Goal: Task Accomplishment & Management: Use online tool/utility

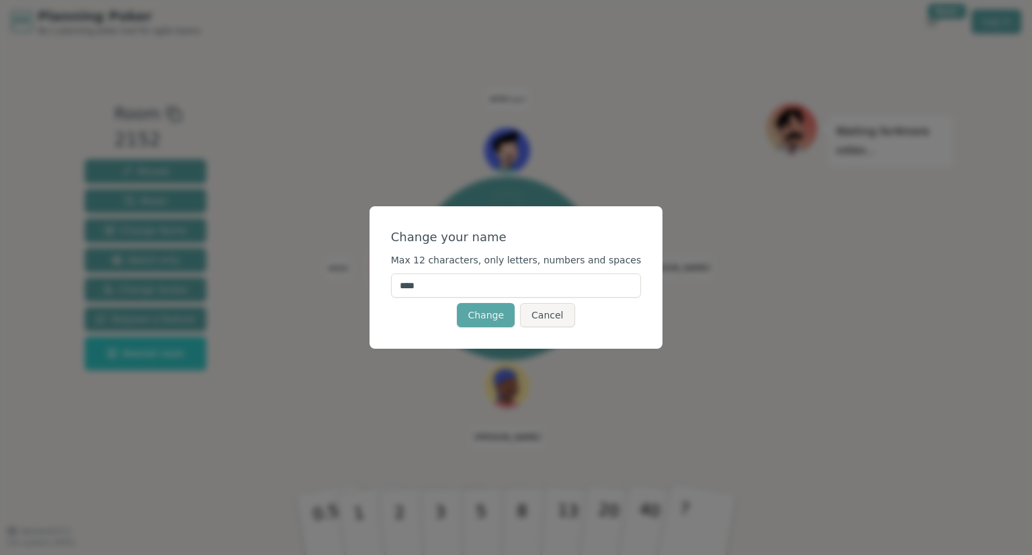
click at [487, 283] on input "****" at bounding box center [516, 285] width 251 height 24
type input "******"
click button "Change" at bounding box center [486, 315] width 58 height 24
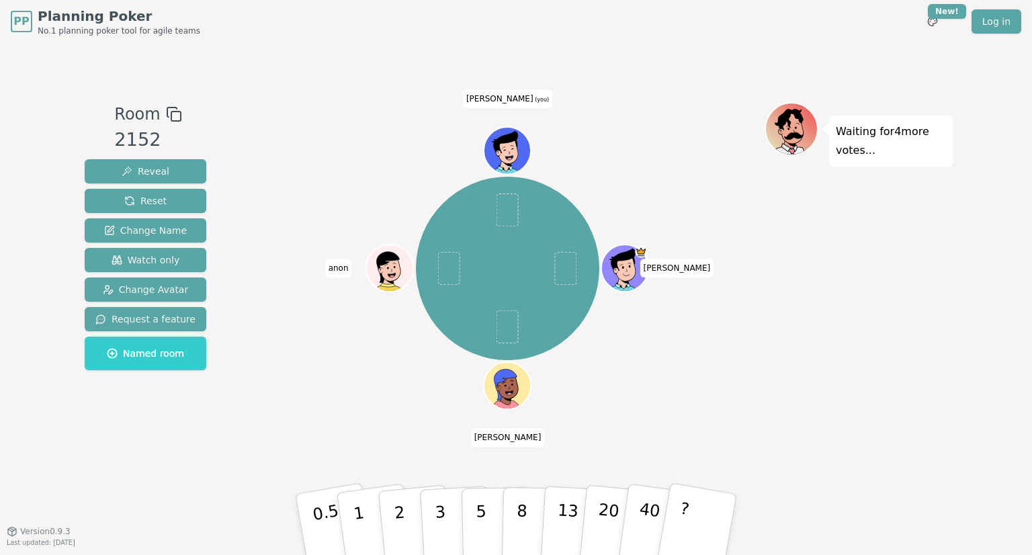
click at [505, 145] on icon at bounding box center [508, 147] width 37 height 5
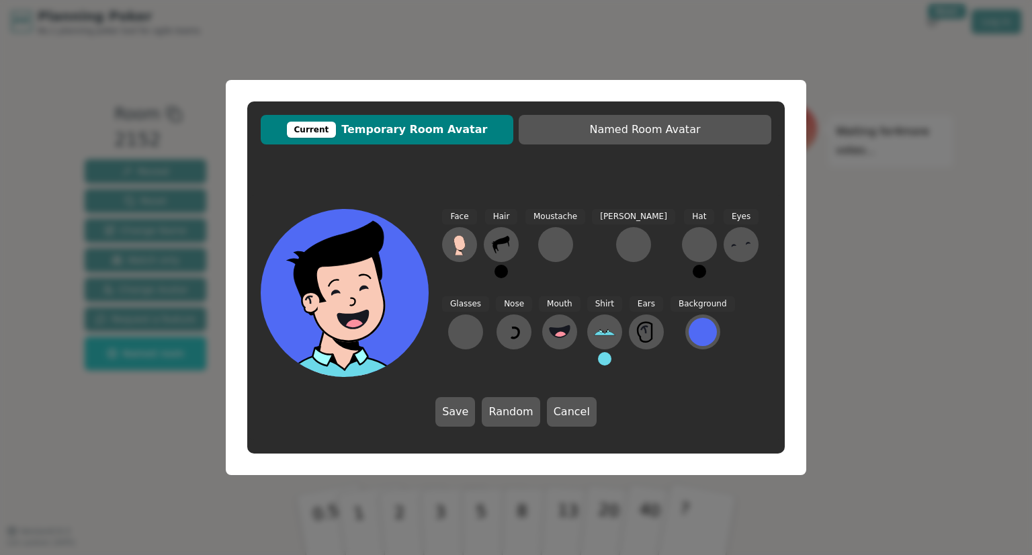
click at [854, 289] on div "Current Temporary Room Avatar Named Room Avatar Face Hair Moustache [PERSON_NAM…" at bounding box center [516, 277] width 1032 height 555
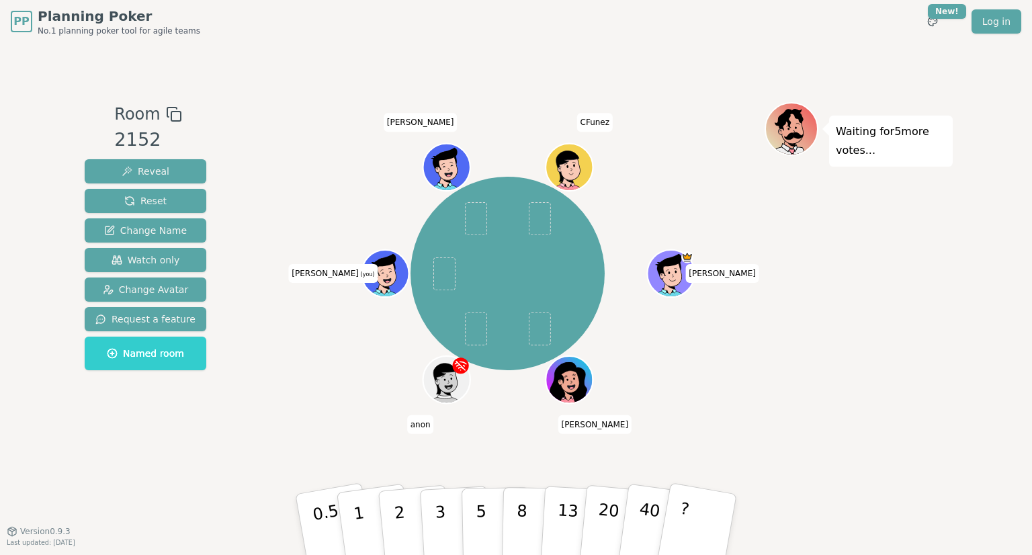
click at [382, 286] on div at bounding box center [386, 287] width 46 height 41
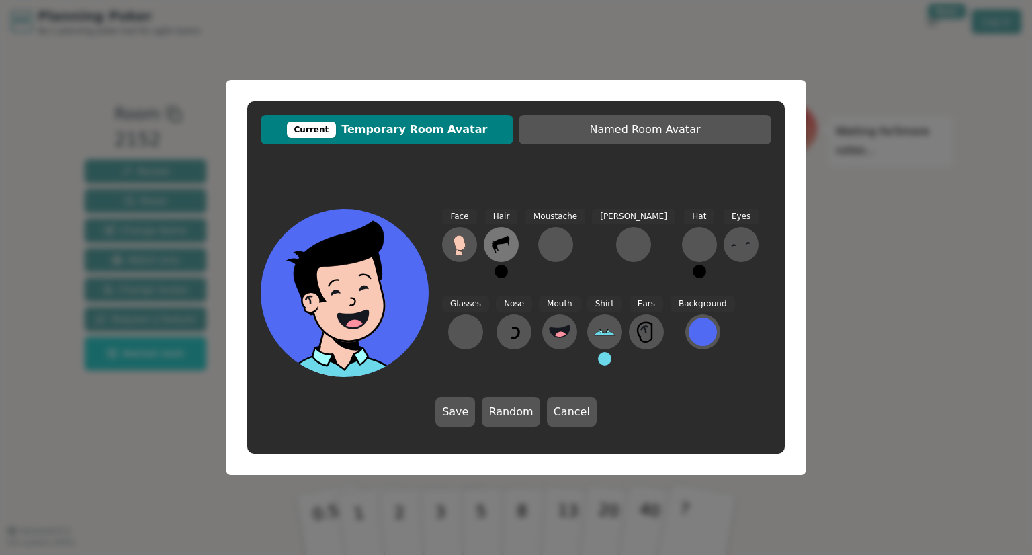
click at [499, 253] on icon at bounding box center [500, 244] width 21 height 21
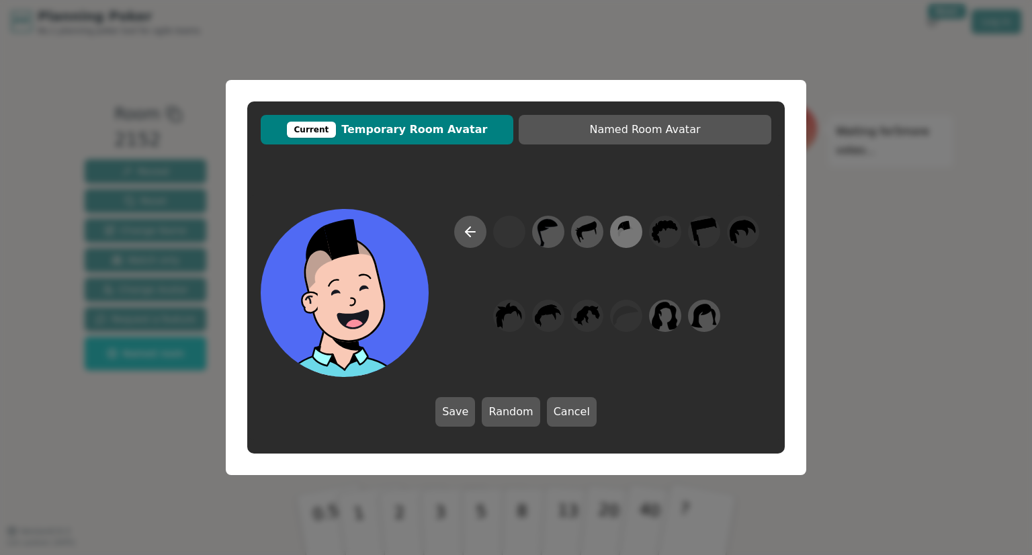
click at [625, 240] on icon at bounding box center [626, 232] width 26 height 30
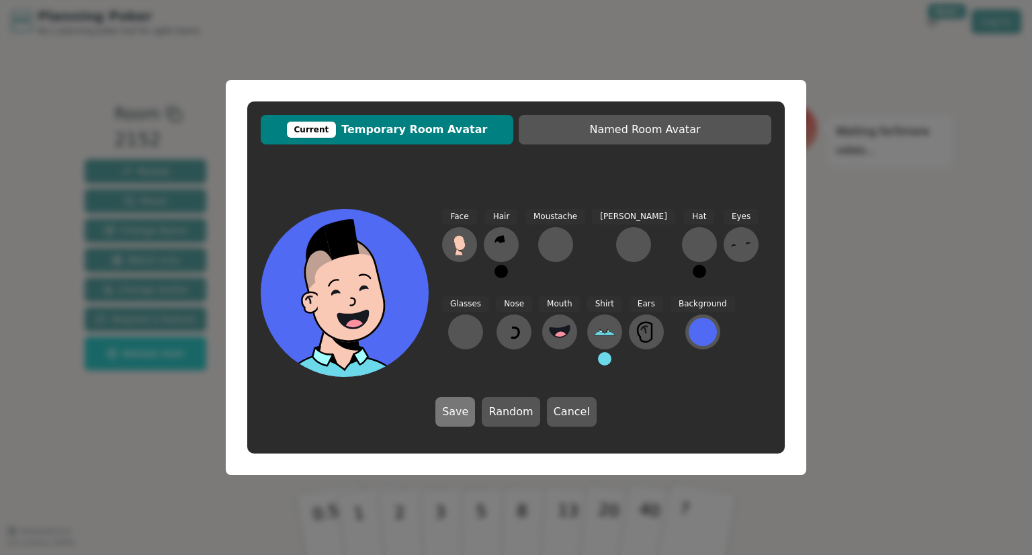
click at [461, 411] on button "Save" at bounding box center [455, 412] width 40 height 30
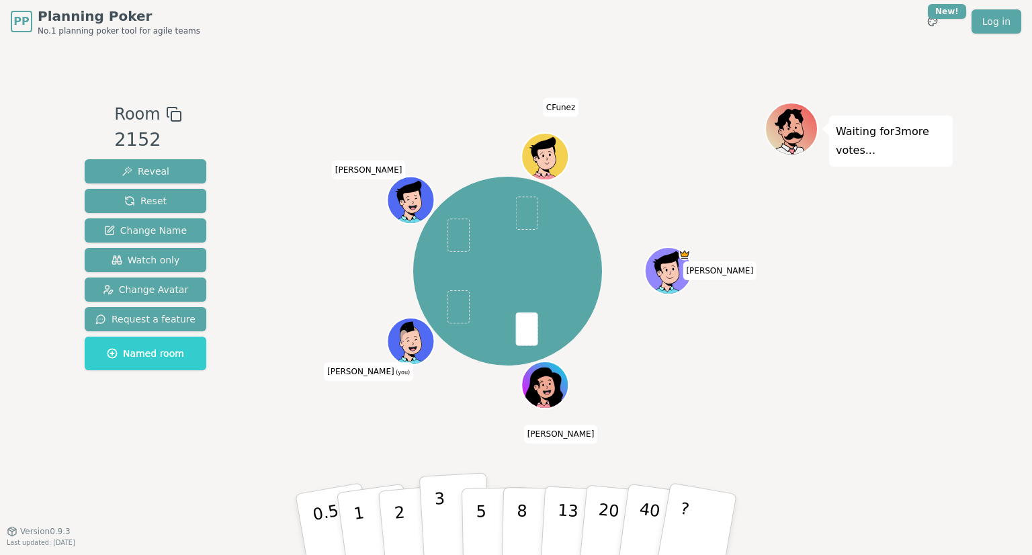
click at [449, 523] on button "3" at bounding box center [455, 524] width 73 height 105
click at [392, 522] on button "2" at bounding box center [415, 525] width 77 height 107
click at [564, 508] on p "13" at bounding box center [567, 524] width 25 height 74
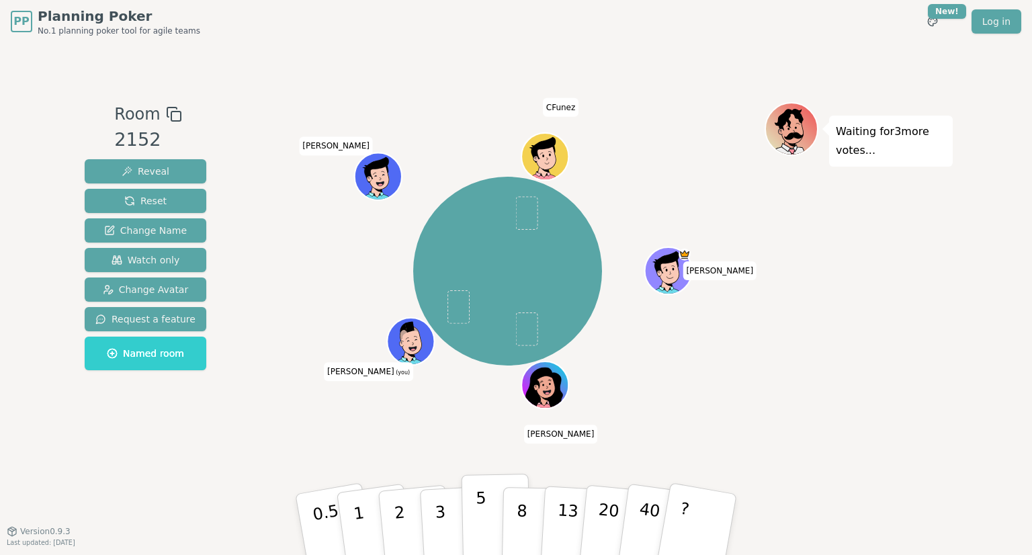
click at [487, 521] on button "5" at bounding box center [495, 525] width 69 height 102
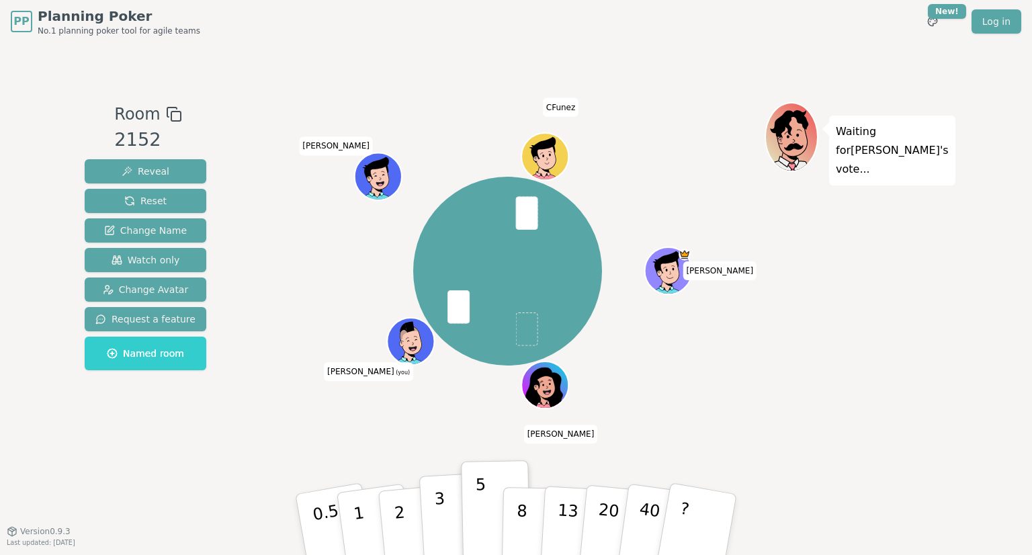
click at [445, 535] on button "3" at bounding box center [455, 524] width 73 height 105
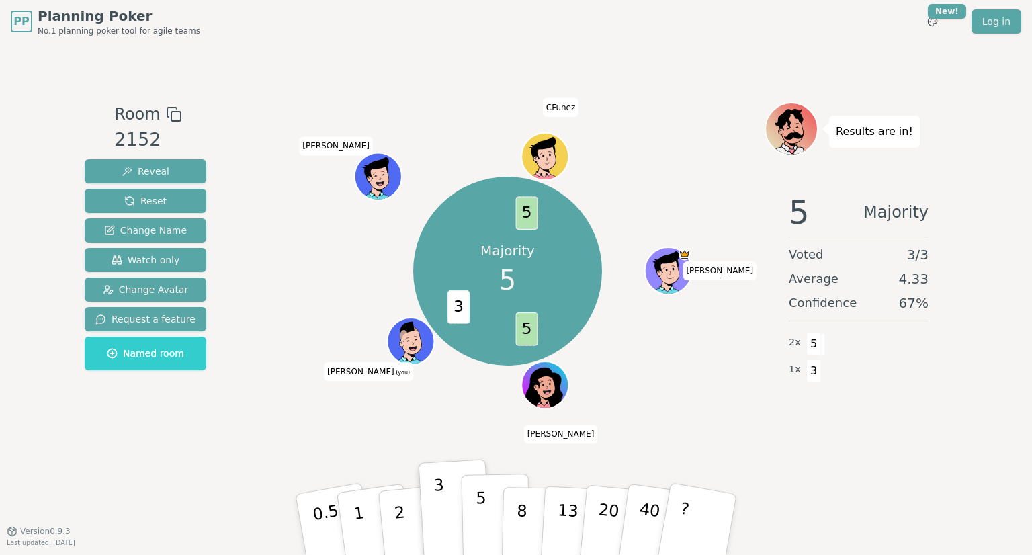
click at [492, 513] on button "5" at bounding box center [495, 525] width 69 height 102
